Goal: Transaction & Acquisition: Purchase product/service

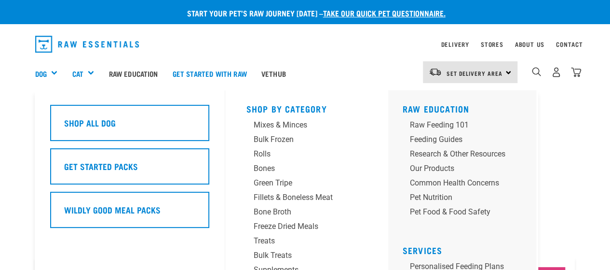
click at [48, 72] on div "Dog" at bounding box center [50, 73] width 30 height 39
click at [273, 243] on div "Treats" at bounding box center [299, 241] width 90 height 12
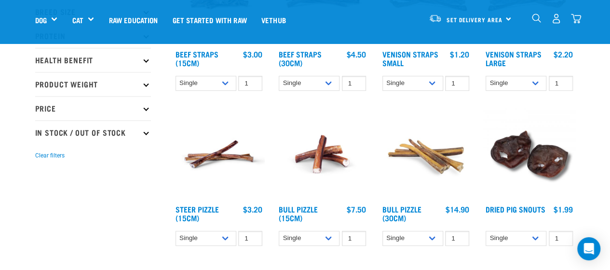
scroll to position [216, 0]
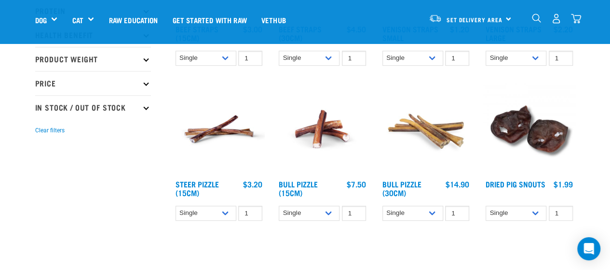
drag, startPoint x: 0, startPoint y: 0, endPoint x: 615, endPoint y: 46, distance: 616.4
click at [325, 135] on img at bounding box center [322, 129] width 92 height 92
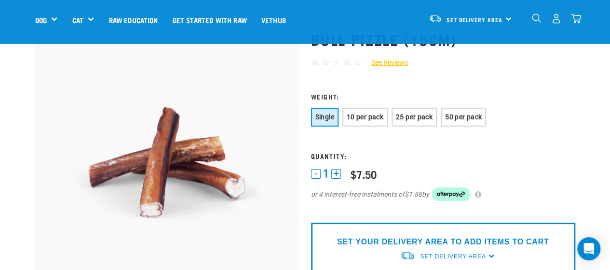
scroll to position [59, 0]
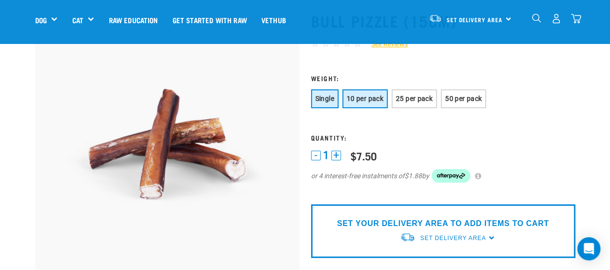
click at [371, 100] on span "10 per pack" at bounding box center [365, 98] width 37 height 8
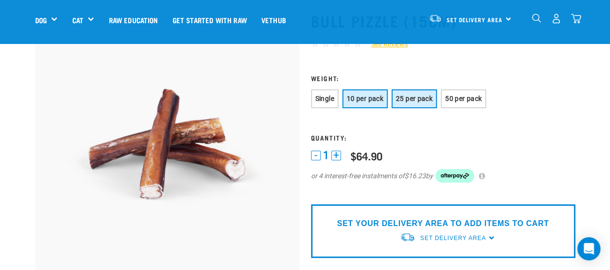
click at [418, 100] on span "25 per pack" at bounding box center [414, 98] width 37 height 8
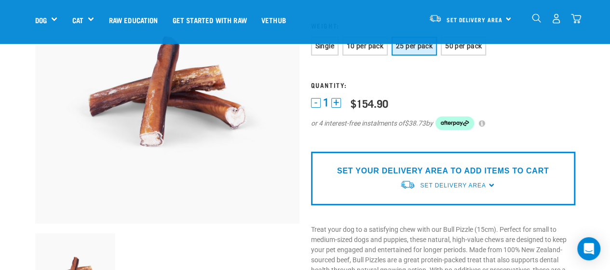
scroll to position [0, 0]
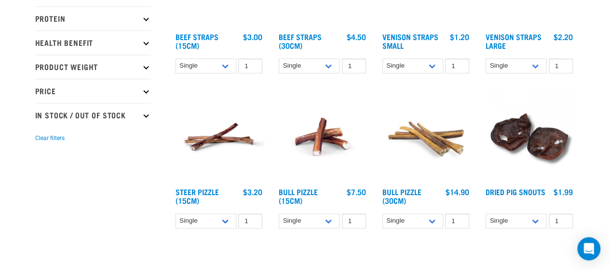
scroll to position [277, 0]
click at [195, 190] on link "Steer Pizzle (15cm)" at bounding box center [196, 195] width 43 height 13
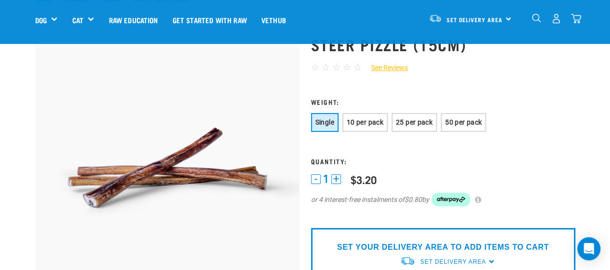
scroll to position [47, 0]
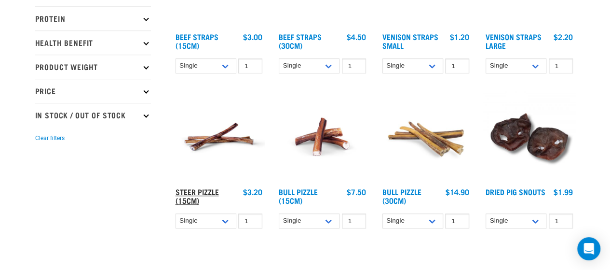
click at [207, 189] on link "Steer Pizzle (15cm)" at bounding box center [196, 195] width 43 height 13
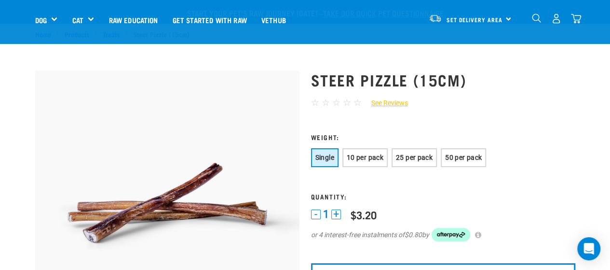
scroll to position [201, 0]
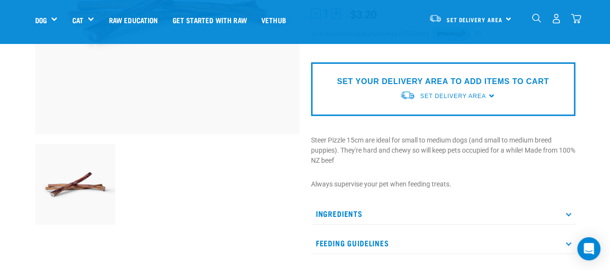
drag, startPoint x: 617, startPoint y: 47, endPoint x: 617, endPoint y: 73, distance: 25.6
click at [357, 212] on p "Ingredients" at bounding box center [443, 213] width 264 height 22
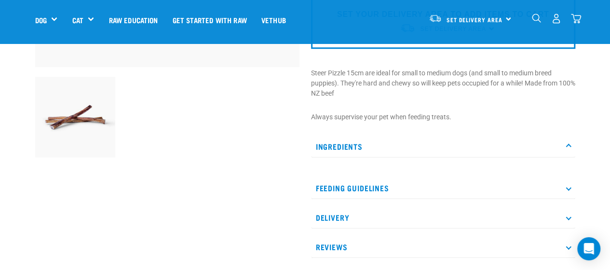
click at [411, 95] on p "Steer Pizzle 15cm are ideal for small to medium dogs (and small to medium breed…" at bounding box center [443, 83] width 264 height 30
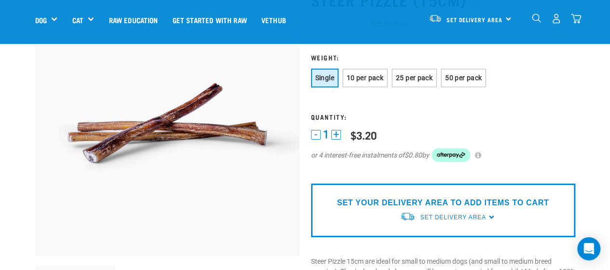
scroll to position [16, 0]
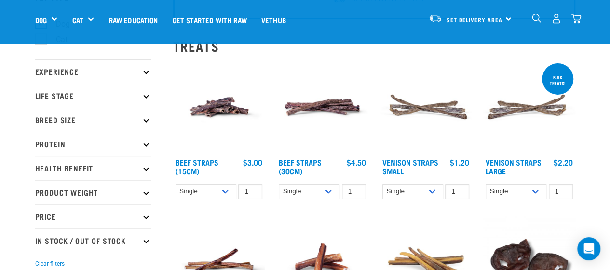
scroll to position [113, 0]
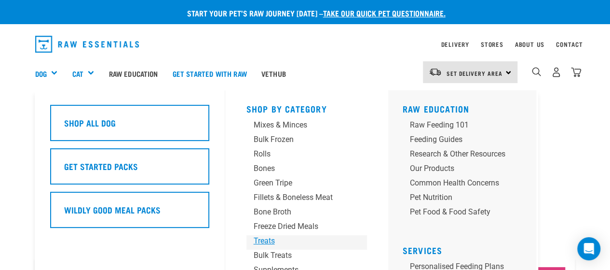
click at [266, 240] on div "Treats" at bounding box center [299, 241] width 90 height 12
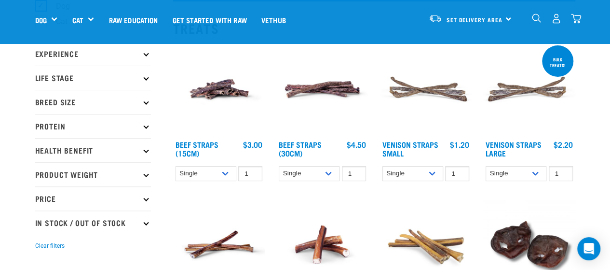
scroll to position [48, 0]
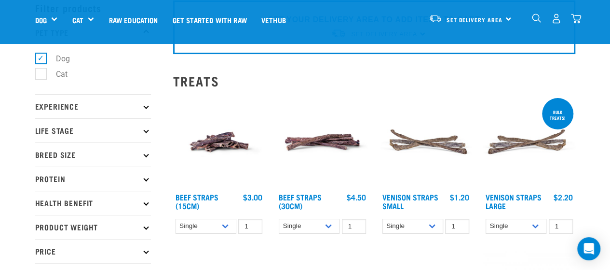
drag, startPoint x: 610, startPoint y: 20, endPoint x: 611, endPoint y: 26, distance: 5.4
